Goal: Task Accomplishment & Management: Manage account settings

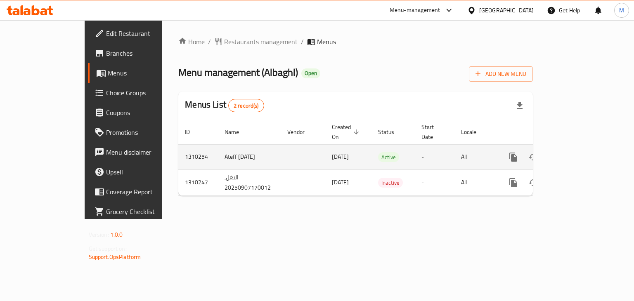
click at [578, 152] on icon "enhanced table" at bounding box center [573, 157] width 10 height 10
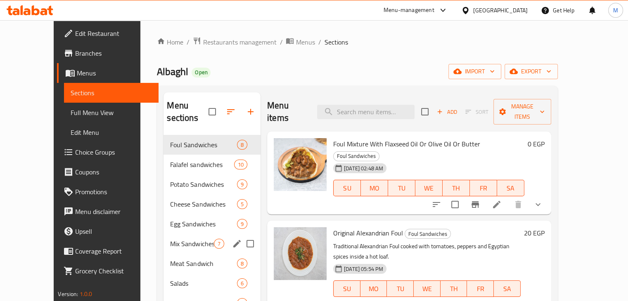
scroll to position [116, 0]
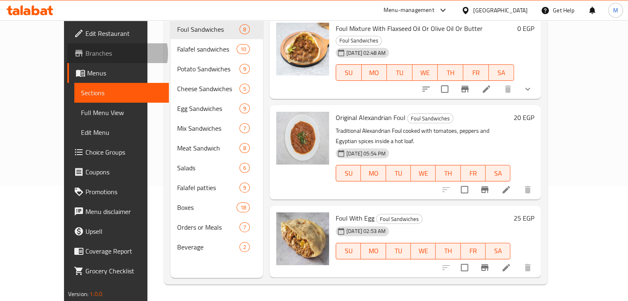
click at [85, 54] on span "Branches" at bounding box center [123, 53] width 77 height 10
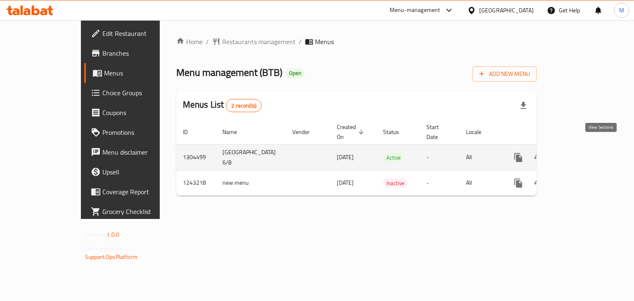
click at [583, 153] on icon "enhanced table" at bounding box center [578, 158] width 10 height 10
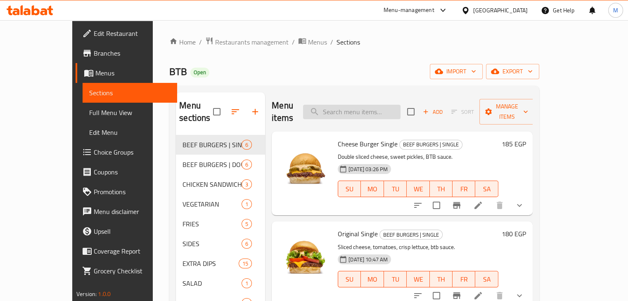
click at [401, 107] on input "search" at bounding box center [351, 112] width 97 height 14
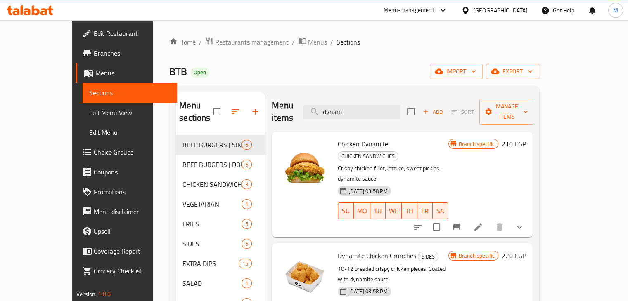
type input "dynam"
click at [462, 223] on icon "Branch-specific-item" at bounding box center [457, 228] width 10 height 10
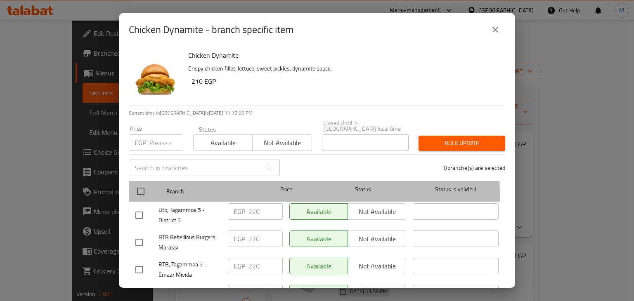
click at [151, 191] on div at bounding box center [147, 192] width 31 height 24
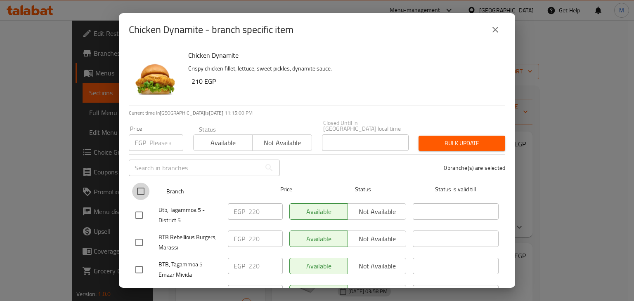
click at [142, 186] on input "checkbox" at bounding box center [140, 191] width 17 height 17
checkbox input "true"
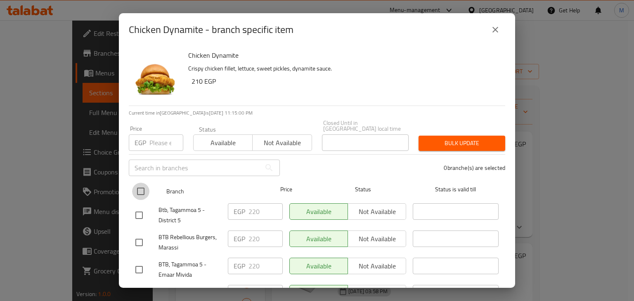
checkbox input "true"
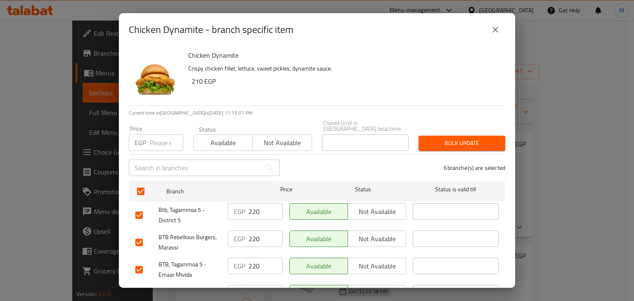
click at [150, 142] on input "number" at bounding box center [167, 143] width 34 height 17
type input "210"
click at [212, 141] on span "Available" at bounding box center [223, 143] width 52 height 12
click at [447, 153] on div "6 branche(s) are selected" at bounding box center [397, 168] width 225 height 30
click at [449, 147] on div "Bulk update" at bounding box center [462, 143] width 97 height 25
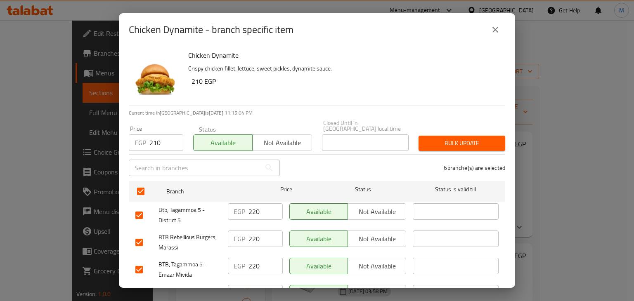
click at [451, 144] on button "Bulk update" at bounding box center [462, 143] width 87 height 15
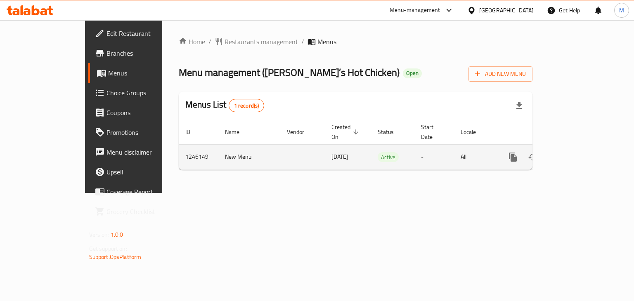
click at [577, 154] on icon "enhanced table" at bounding box center [572, 157] width 7 height 7
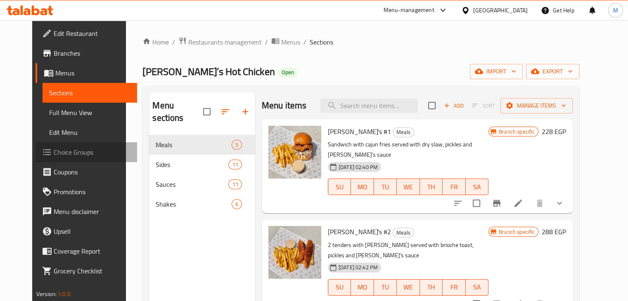
click at [69, 149] on span "Choice Groups" at bounding box center [92, 152] width 77 height 10
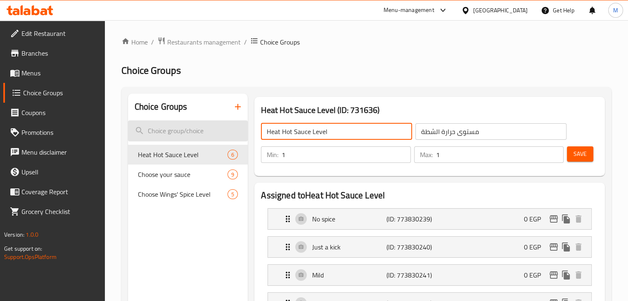
drag, startPoint x: 335, startPoint y: 131, endPoint x: 223, endPoint y: 137, distance: 112.9
type input "Choose Your Flavor"
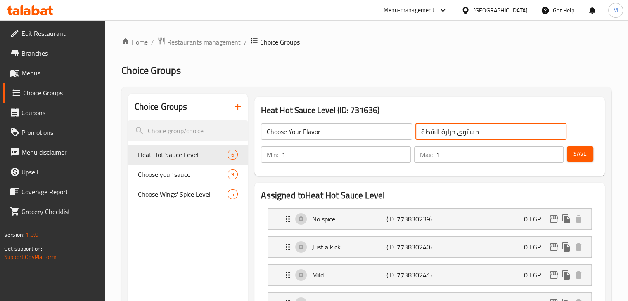
drag, startPoint x: 503, startPoint y: 136, endPoint x: 401, endPoint y: 140, distance: 101.3
click at [401, 140] on div "Choose Your Flavor ​ مستوى حرارة الشطة ​" at bounding box center [413, 132] width 315 height 26
type input "h"
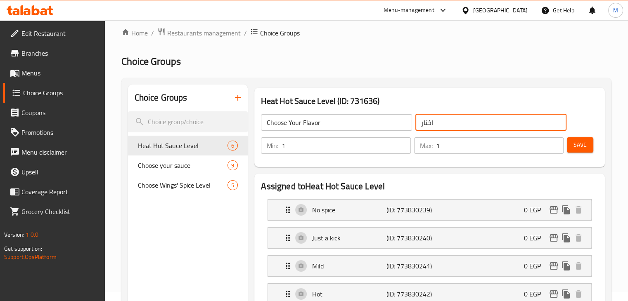
scroll to position [2, 0]
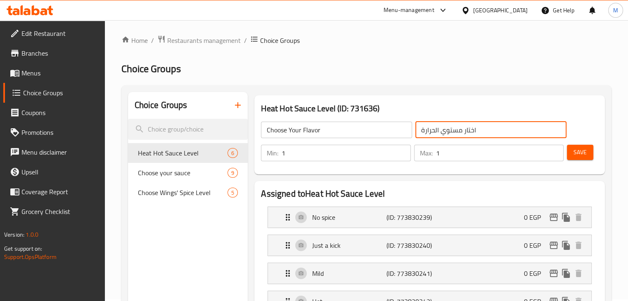
type input "اختار مستوي الحرارة"
click at [588, 155] on button "Save" at bounding box center [580, 152] width 26 height 15
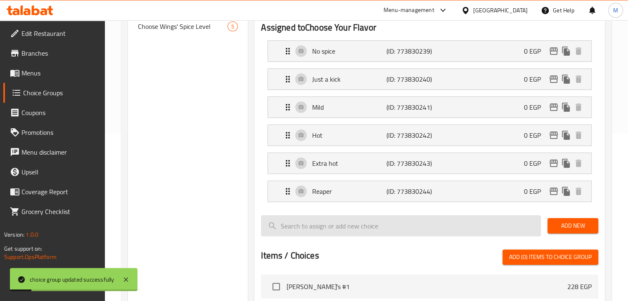
scroll to position [168, 0]
click at [375, 217] on input "search" at bounding box center [401, 225] width 280 height 21
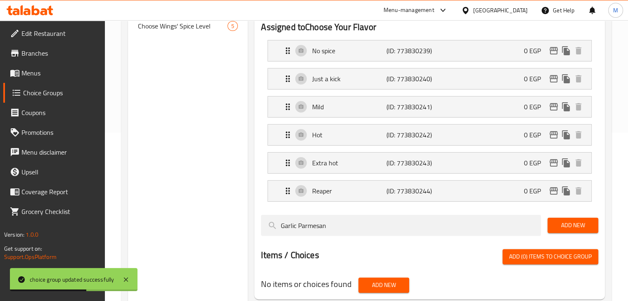
type input "Garlic Parmesan"
click at [572, 221] on span "Add New" at bounding box center [573, 226] width 38 height 10
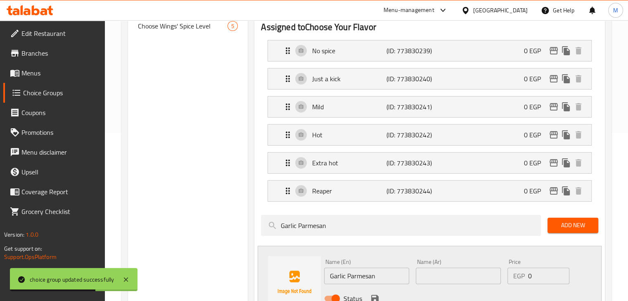
click at [432, 280] on input "text" at bounding box center [458, 276] width 85 height 17
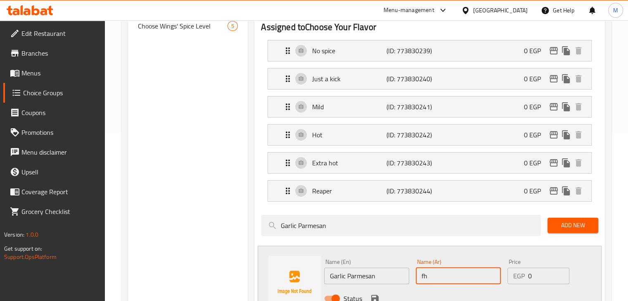
type input "f"
type input "بارميزان بالثوم"
click at [372, 295] on icon "save" at bounding box center [375, 299] width 10 height 10
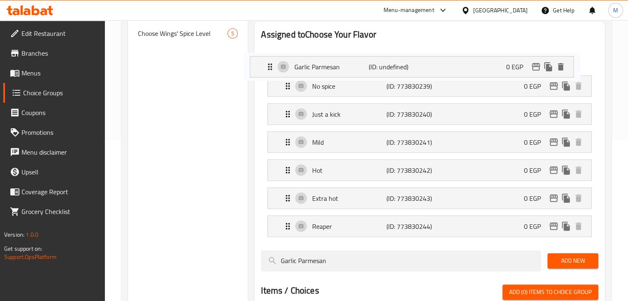
drag, startPoint x: 398, startPoint y: 218, endPoint x: 380, endPoint y: 33, distance: 185.5
click at [380, 33] on div "Assigned to Choose Your Flavor No spice (ID: 773830239) 0 EGP Name (En) No spic…" at bounding box center [429, 136] width 337 height 216
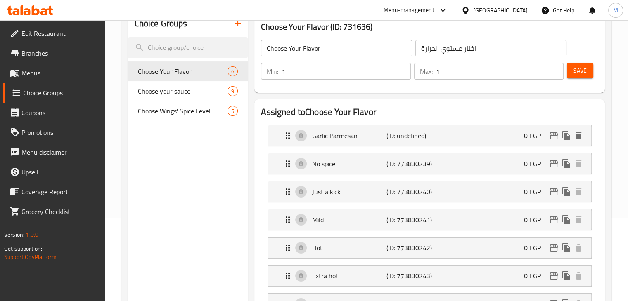
scroll to position [28, 0]
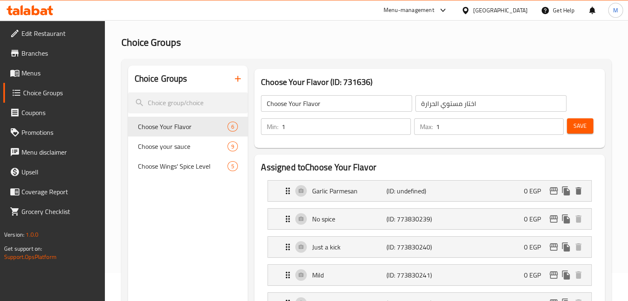
click at [574, 123] on span "Save" at bounding box center [580, 126] width 13 height 10
click at [582, 125] on span "Save" at bounding box center [580, 126] width 13 height 10
